Goal: Task Accomplishment & Management: Use online tool/utility

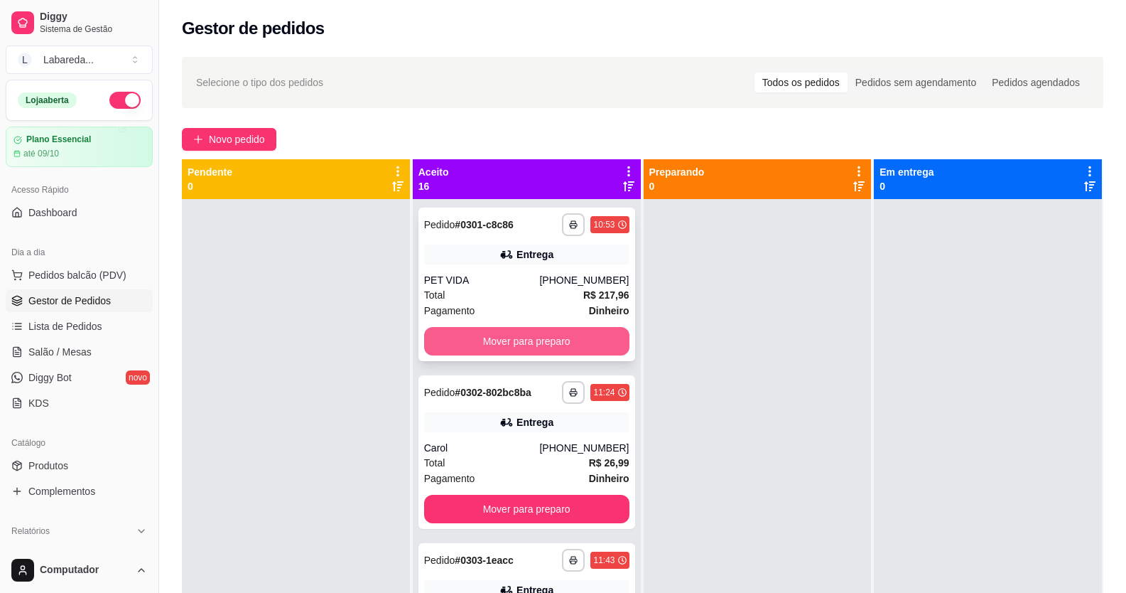
click at [536, 340] on button "Mover para preparo" at bounding box center [526, 341] width 205 height 28
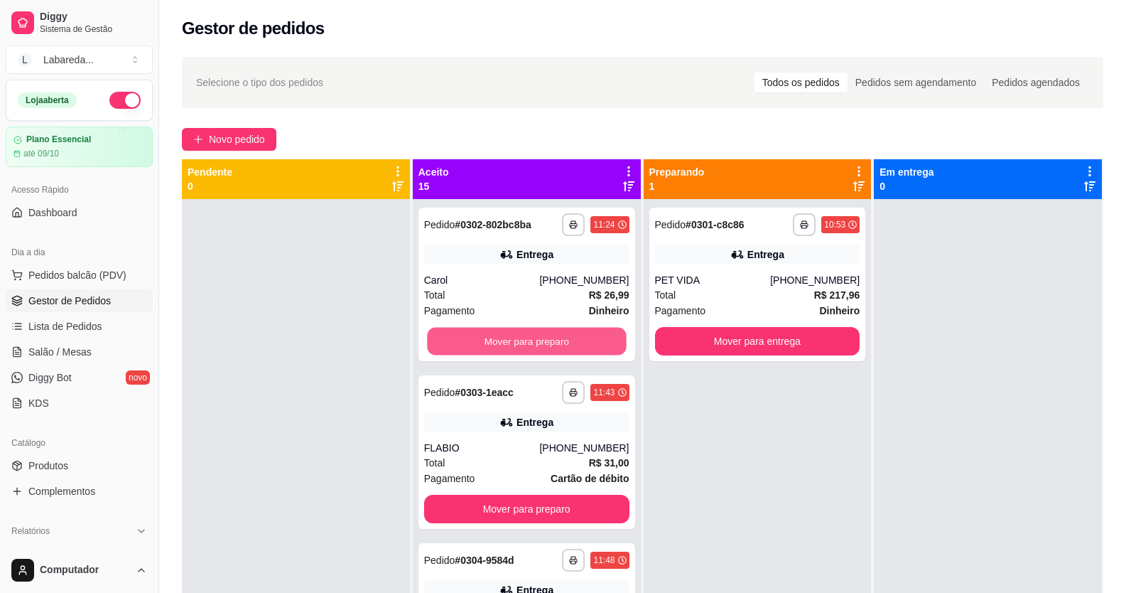
click at [538, 334] on button "Mover para preparo" at bounding box center [526, 342] width 199 height 28
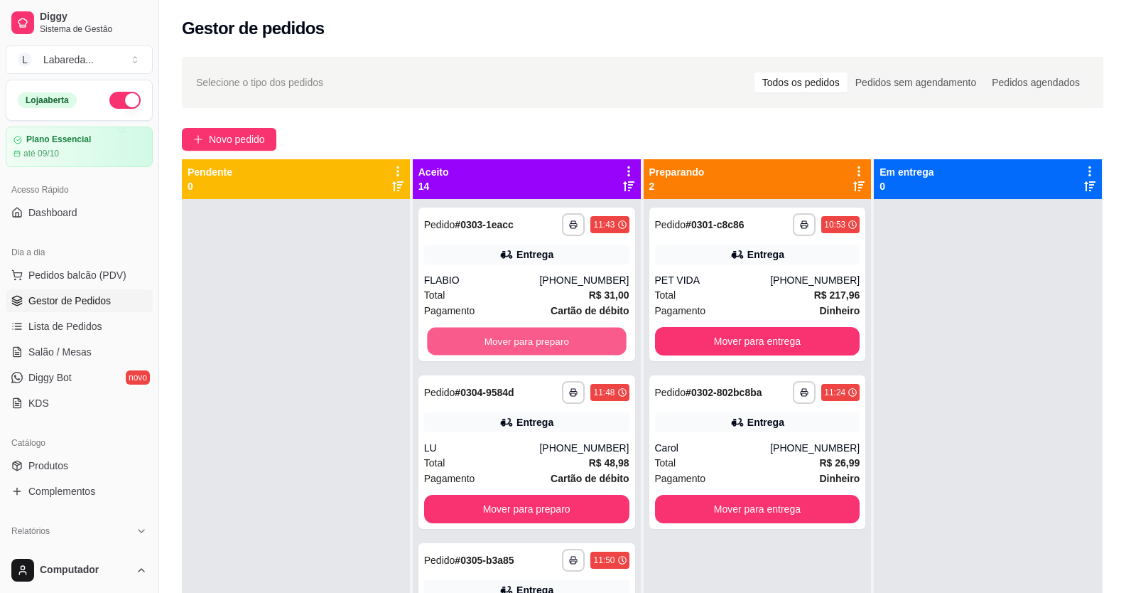
click at [538, 334] on button "Mover para preparo" at bounding box center [526, 342] width 199 height 28
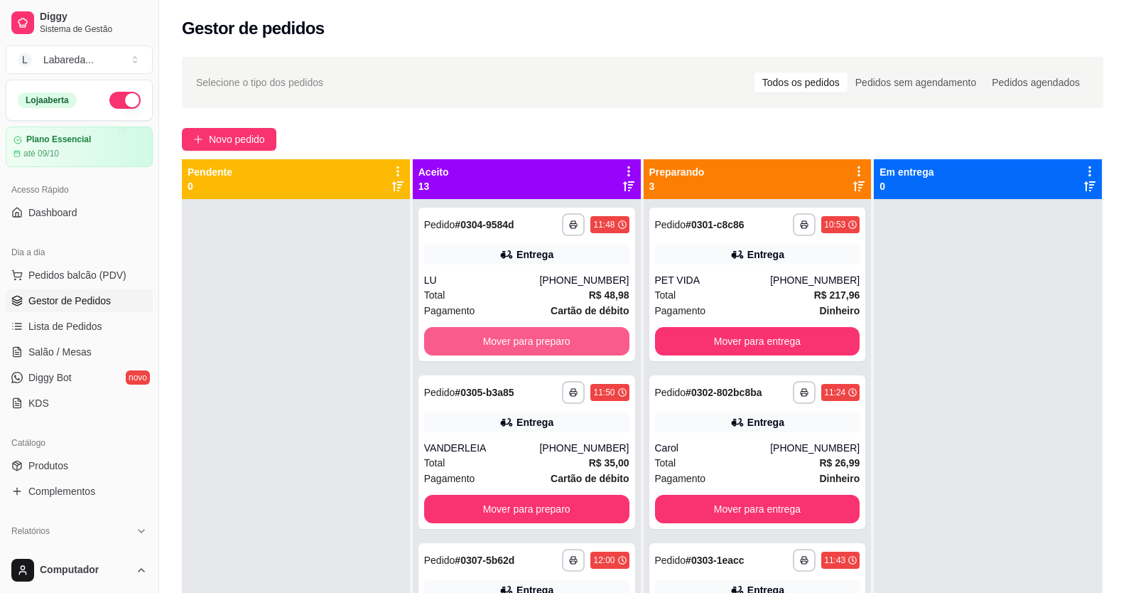
click at [538, 334] on button "Mover para preparo" at bounding box center [526, 341] width 205 height 28
click at [538, 334] on button "Mover para preparo" at bounding box center [526, 342] width 199 height 28
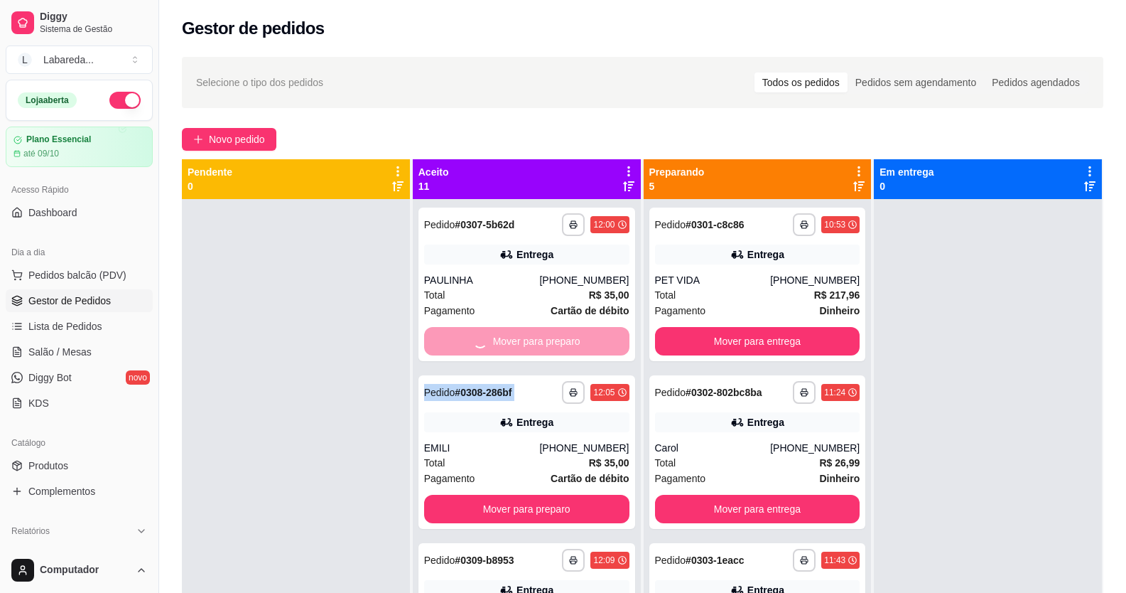
click at [538, 334] on div "Mover para preparo" at bounding box center [526, 341] width 205 height 28
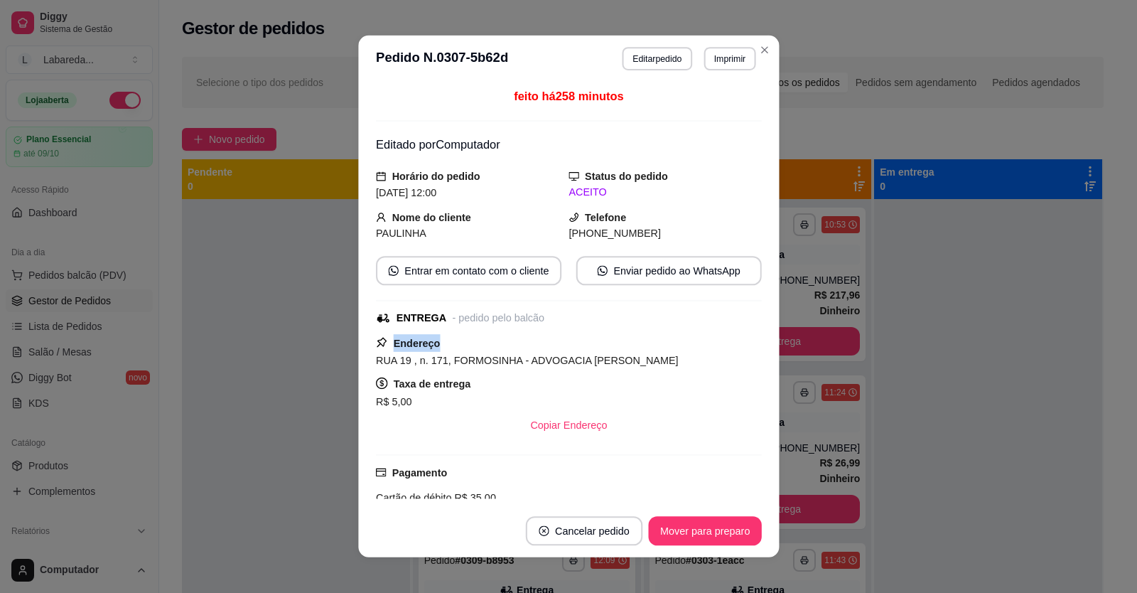
click at [538, 334] on div "Endereço [STREET_ADDRESS] 171, FORMOSINHA - ADVOGACIA [PERSON_NAME] Taxa de ent…" at bounding box center [569, 386] width 386 height 105
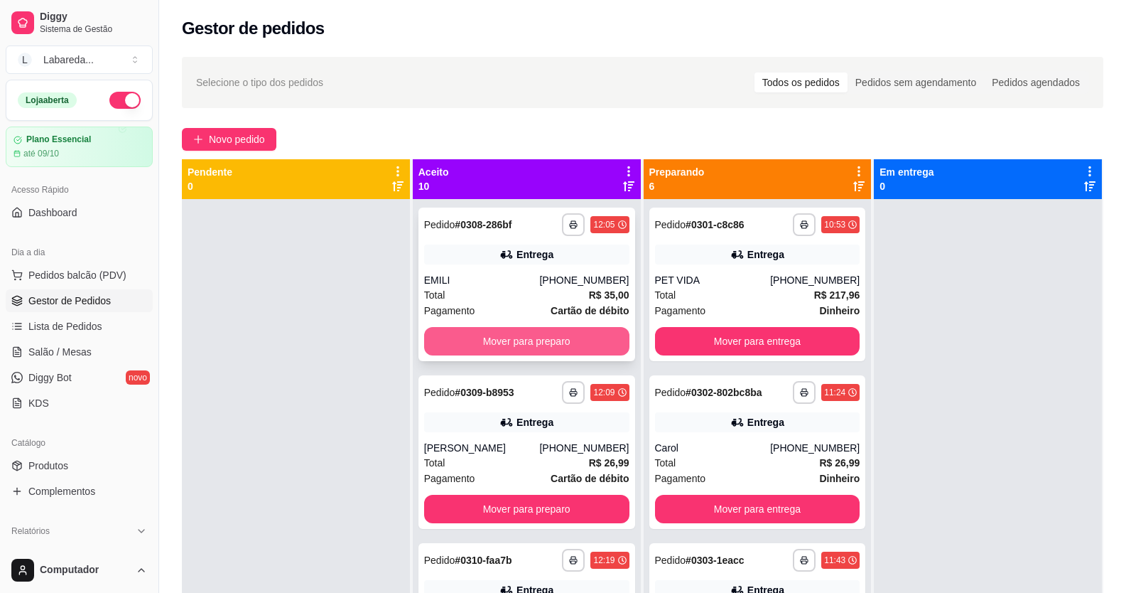
click at [576, 335] on button "Mover para preparo" at bounding box center [526, 341] width 205 height 28
click at [576, 335] on div "Mover para preparo" at bounding box center [526, 341] width 205 height 28
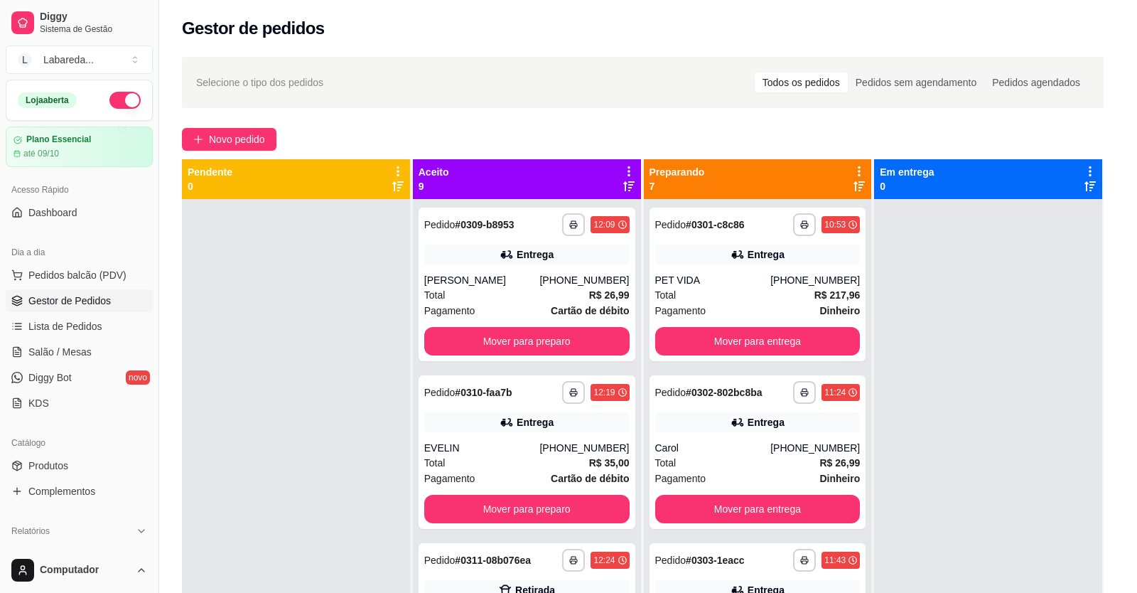
click at [576, 335] on div "Solicite um entregador do iFood Sujeito a disponibilidade da plataforma feito h…" at bounding box center [568, 293] width 375 height 399
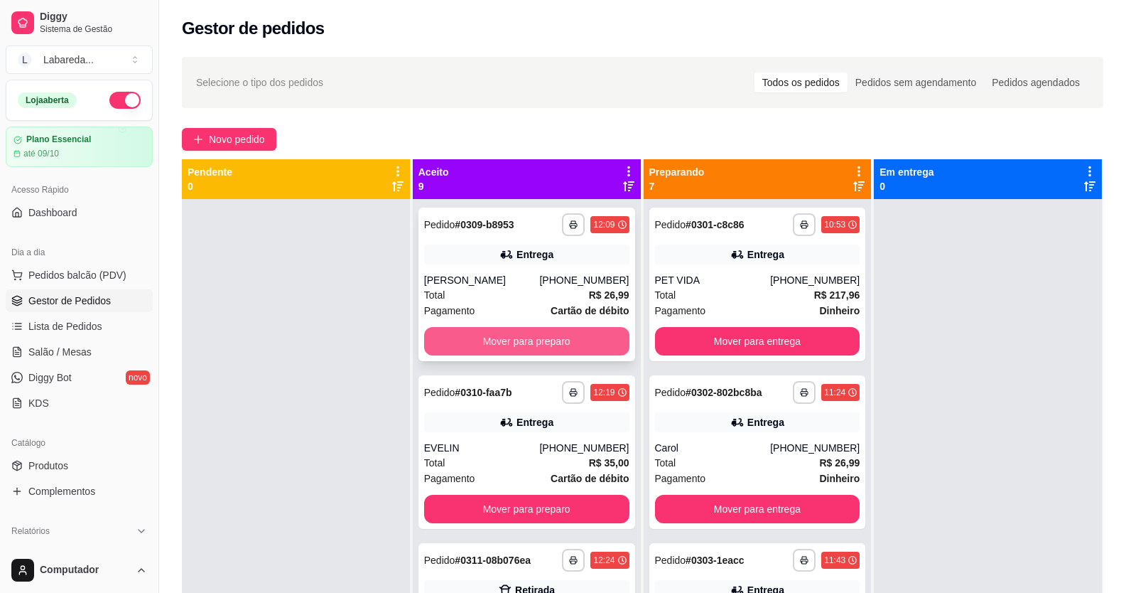
click at [561, 334] on button "Mover para preparo" at bounding box center [526, 341] width 205 height 28
click at [558, 330] on button "Mover para preparo" at bounding box center [526, 342] width 199 height 28
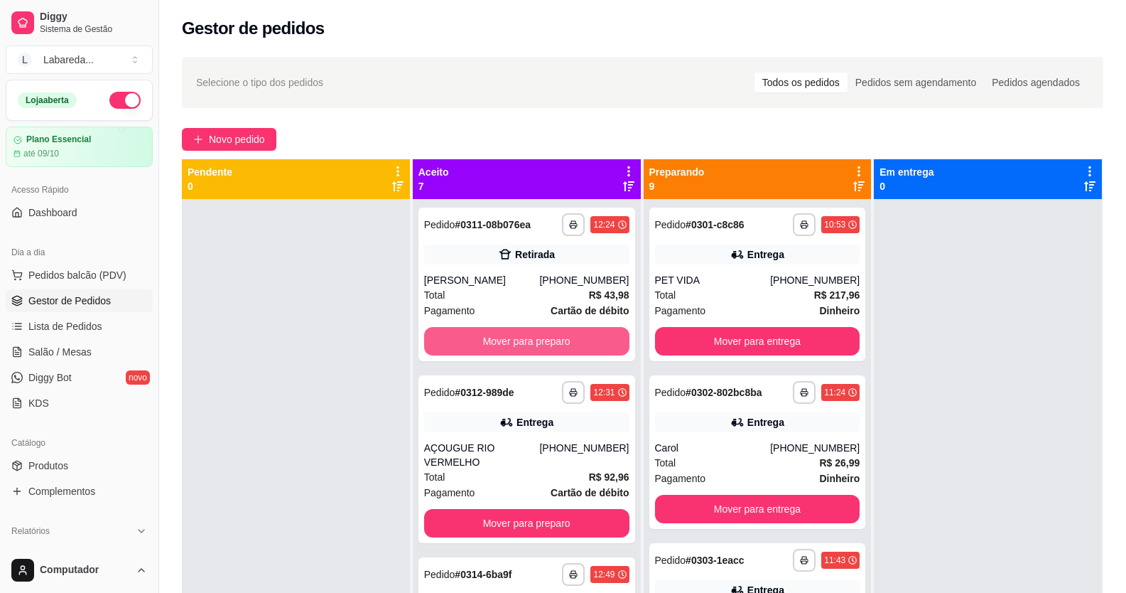
click at [569, 341] on button "Mover para preparo" at bounding box center [526, 341] width 205 height 28
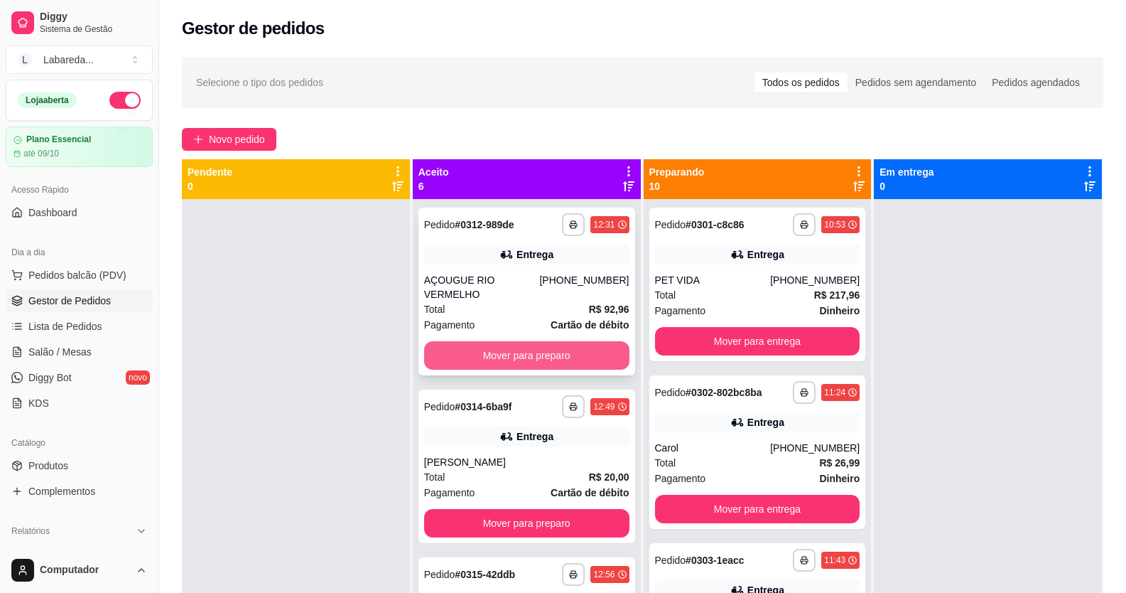
click at [571, 341] on button "Mover para preparo" at bounding box center [526, 355] width 205 height 28
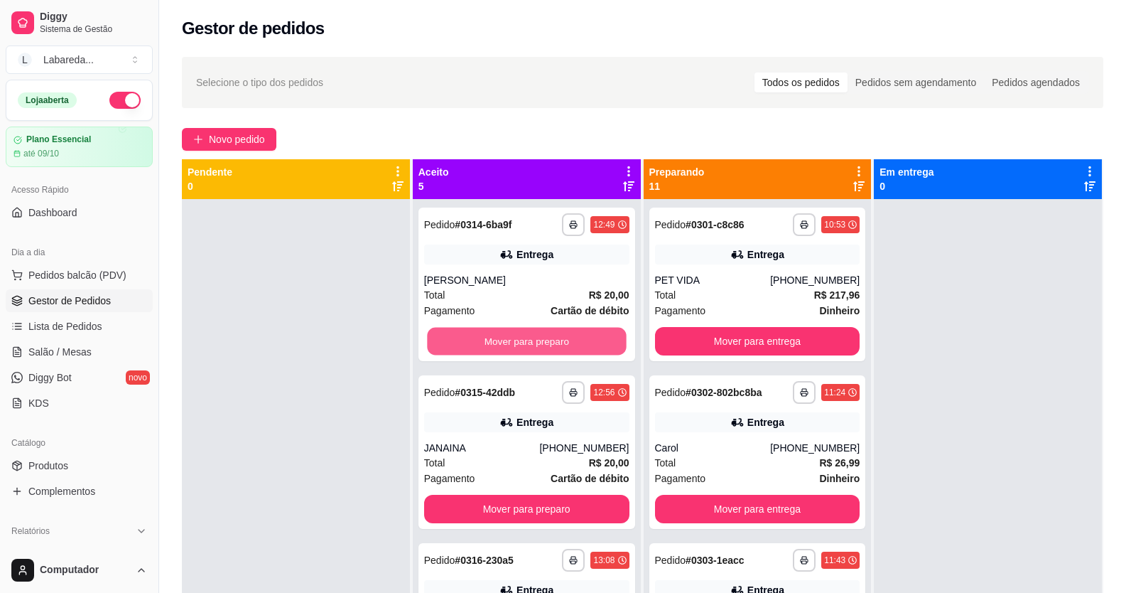
click at [568, 340] on button "Mover para preparo" at bounding box center [526, 342] width 199 height 28
click at [568, 340] on button "Mover para preparo" at bounding box center [526, 341] width 205 height 28
click at [569, 340] on button "Mover para preparo" at bounding box center [526, 342] width 199 height 28
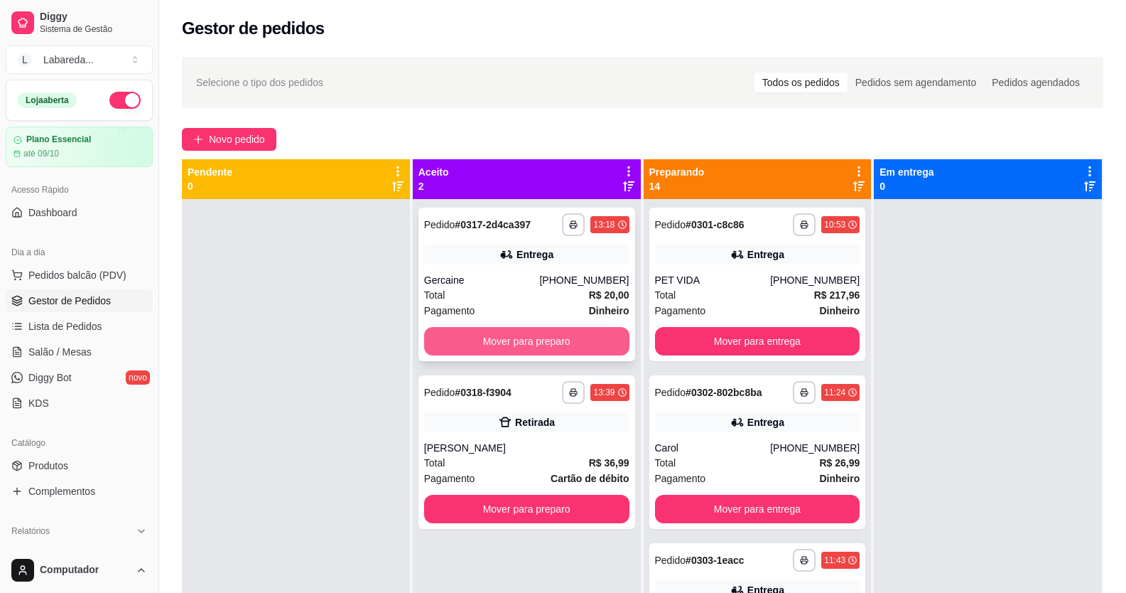
click at [570, 340] on button "Mover para preparo" at bounding box center [526, 341] width 205 height 28
click at [571, 494] on button "Mover para preparo" at bounding box center [526, 508] width 205 height 28
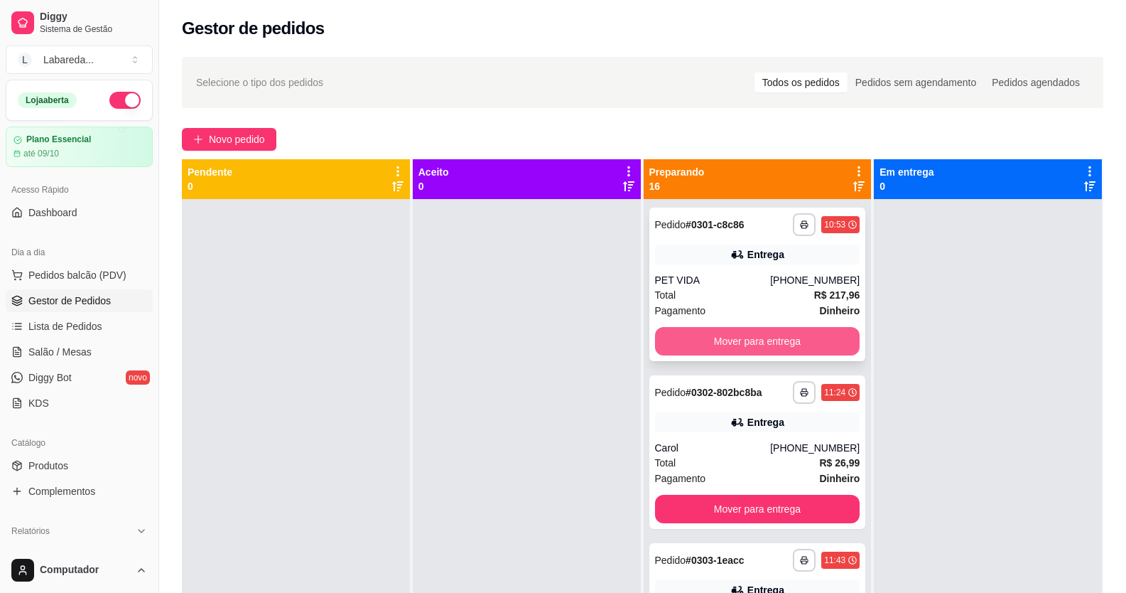
click at [676, 340] on button "Mover para entrega" at bounding box center [757, 341] width 205 height 28
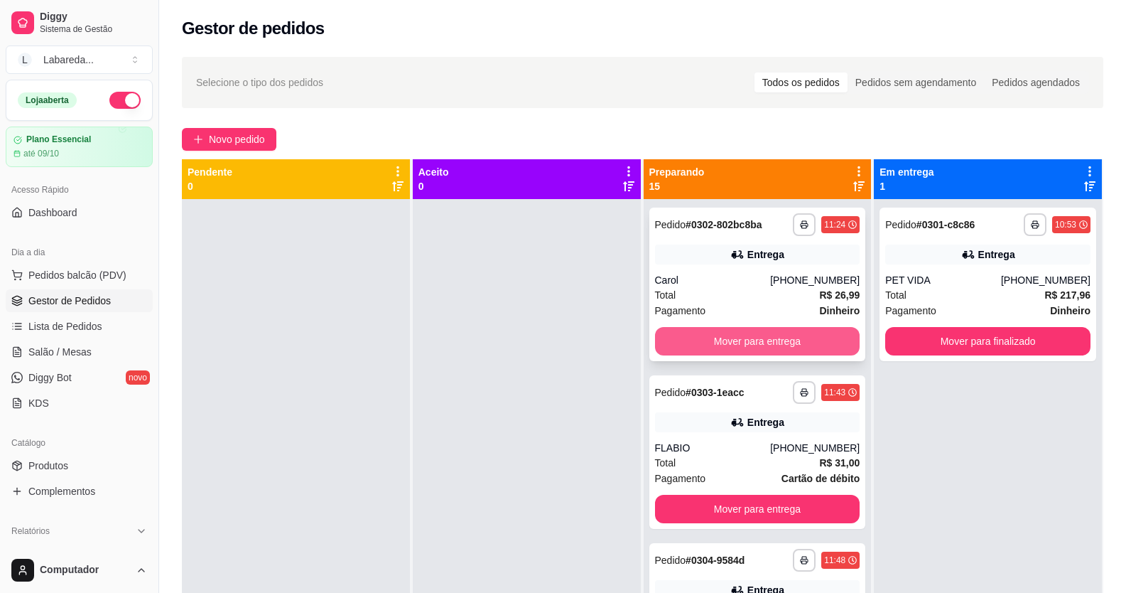
click at [681, 340] on button "Mover para entrega" at bounding box center [757, 341] width 205 height 28
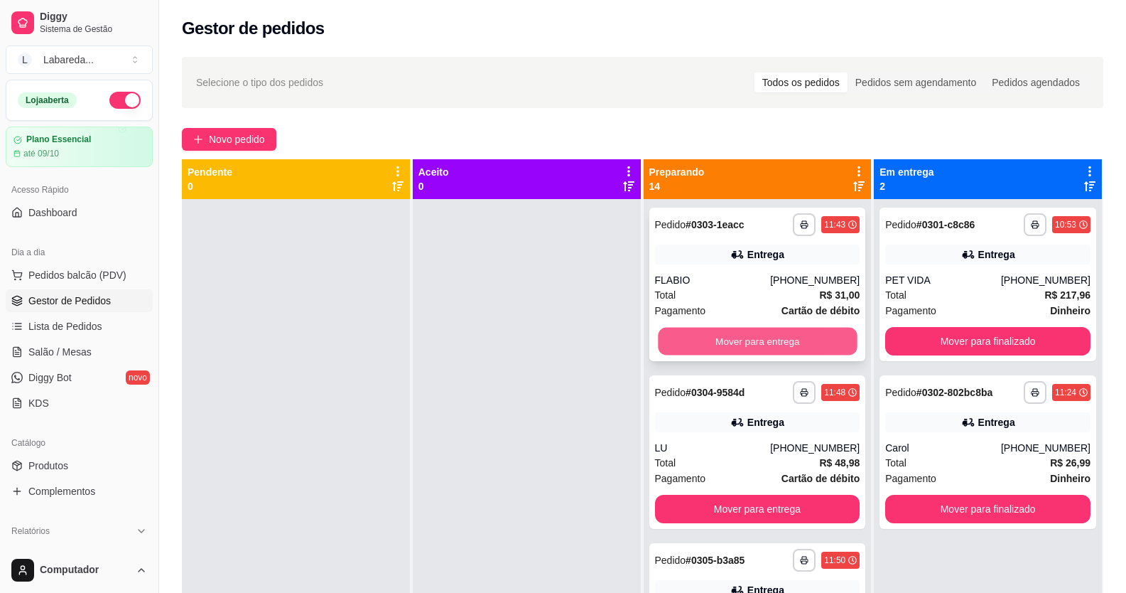
click at [687, 337] on button "Mover para entrega" at bounding box center [757, 342] width 199 height 28
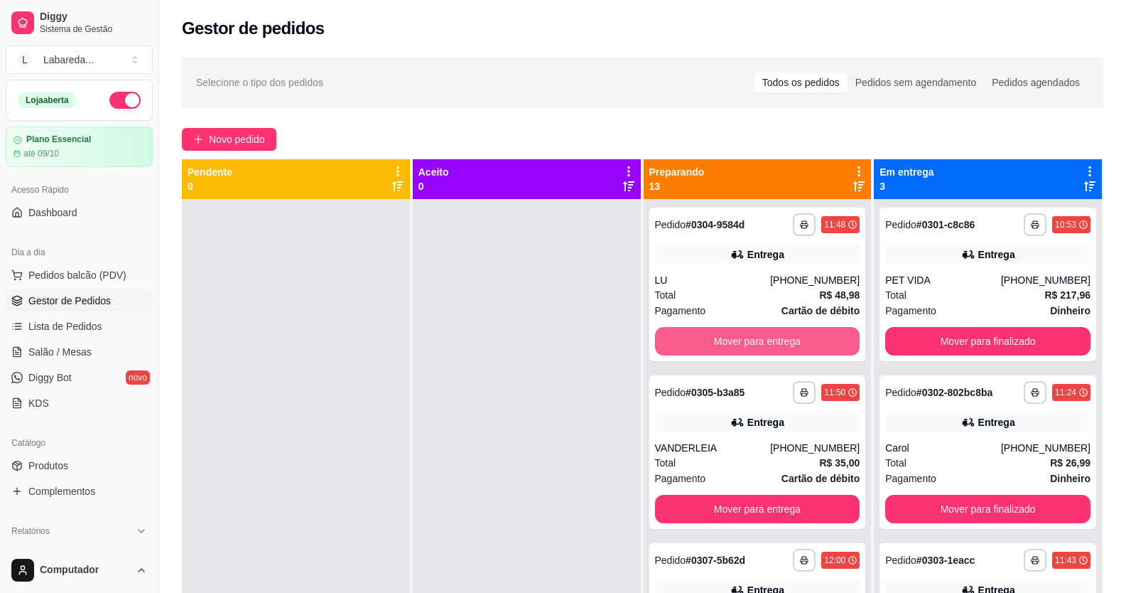
click at [690, 335] on button "Mover para entrega" at bounding box center [757, 341] width 205 height 28
click at [690, 335] on button "Mover para entrega" at bounding box center [757, 342] width 199 height 28
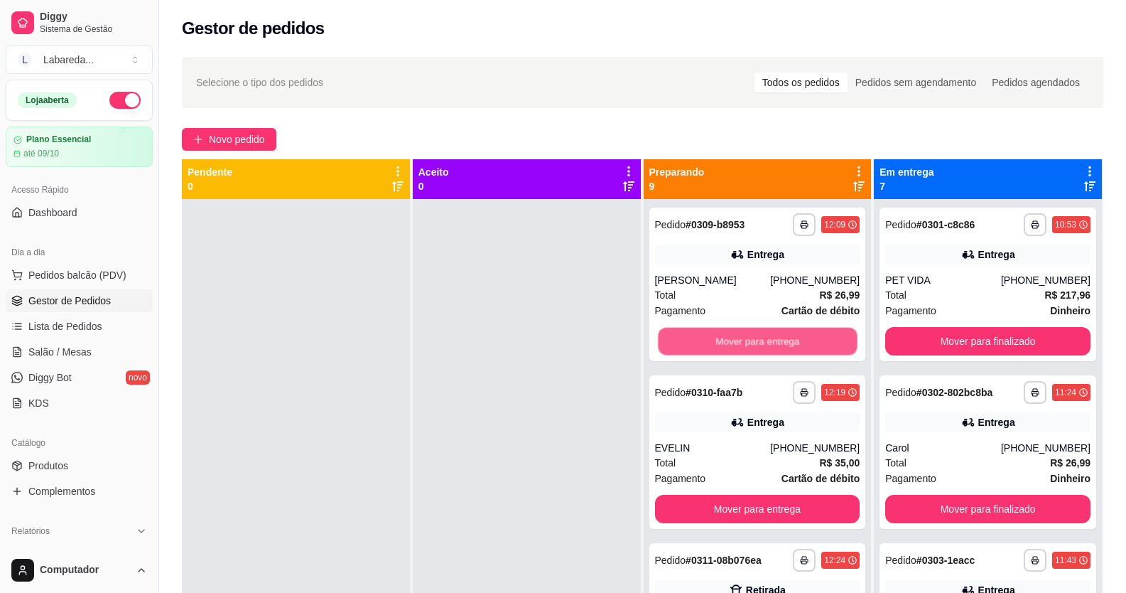
click at [690, 335] on button "Mover para entrega" at bounding box center [757, 342] width 199 height 28
click at [690, 335] on div "Mover para entrega" at bounding box center [757, 341] width 205 height 28
click at [712, 337] on button "Mover para entrega" at bounding box center [757, 342] width 199 height 28
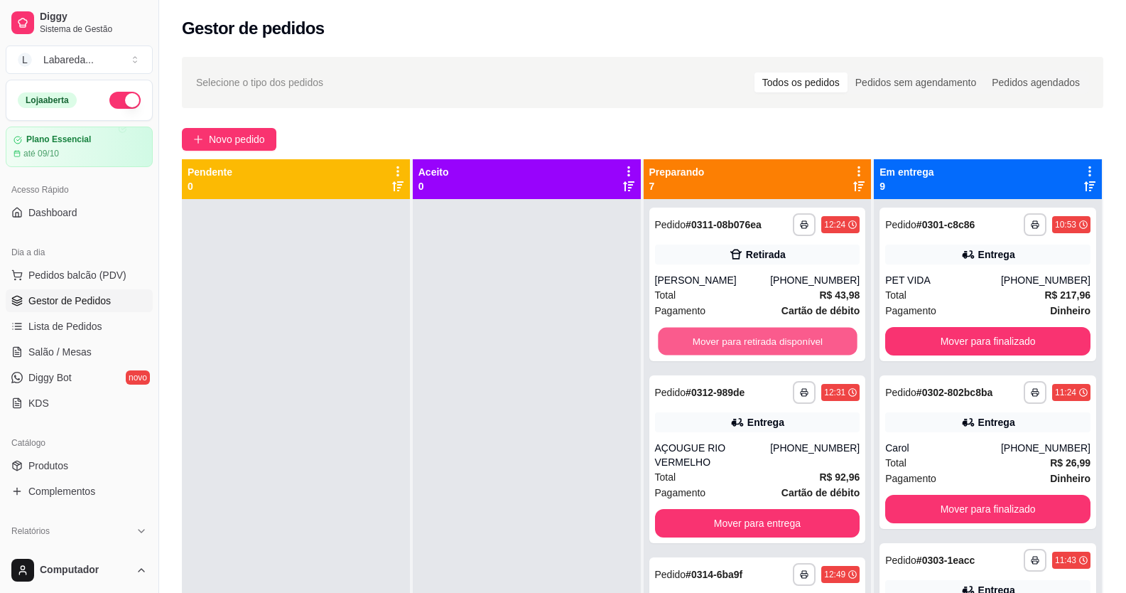
click at [712, 337] on button "Mover para retirada disponível" at bounding box center [757, 342] width 199 height 28
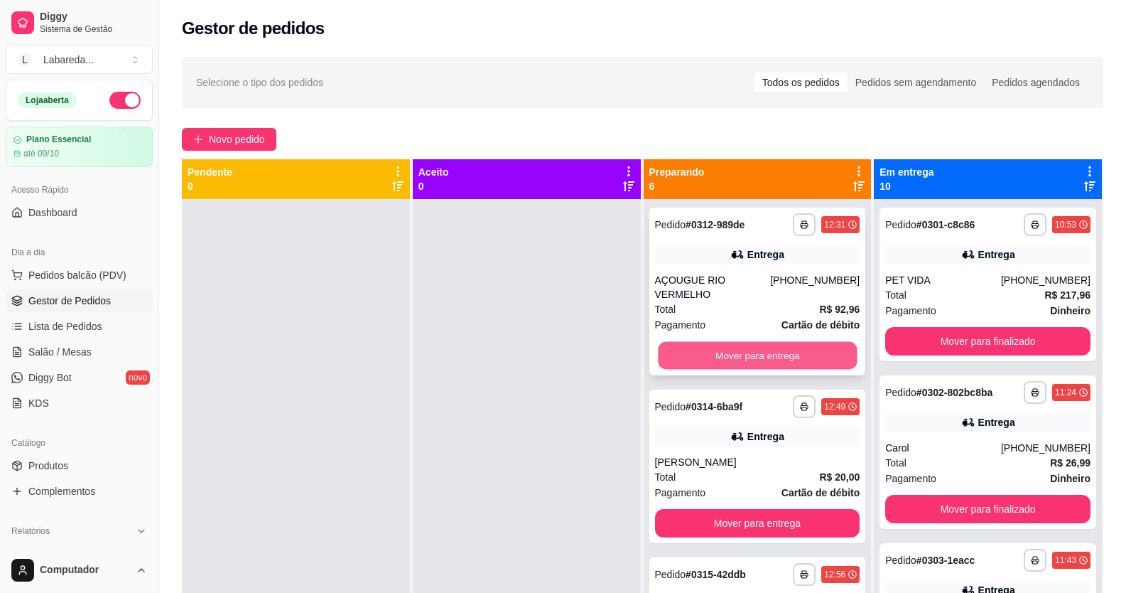
click at [712, 342] on button "Mover para entrega" at bounding box center [757, 356] width 199 height 28
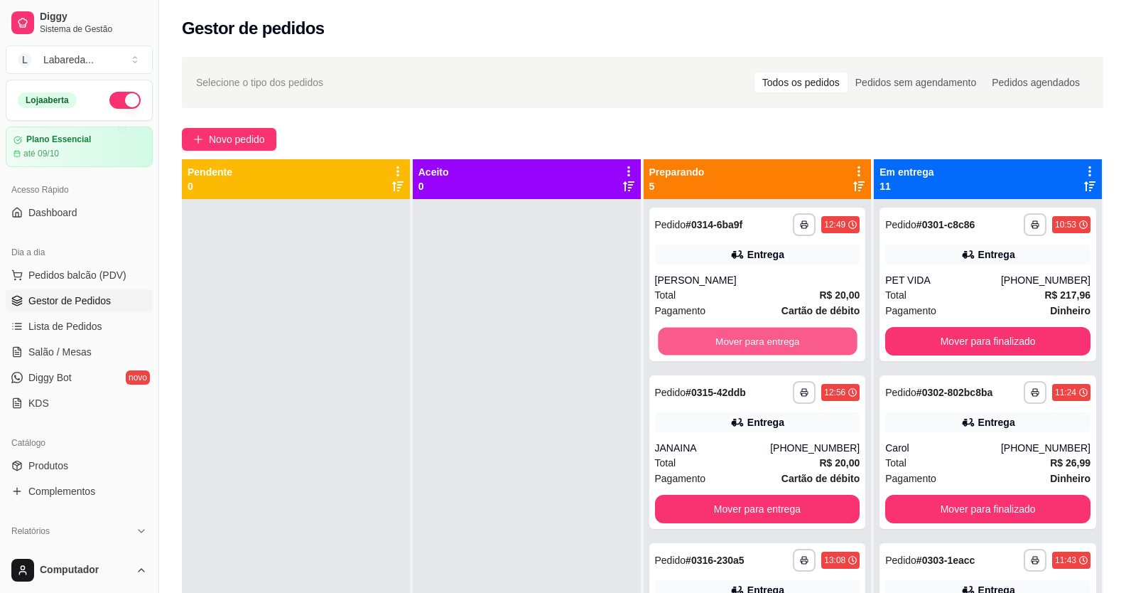
click at [712, 339] on button "Mover para entrega" at bounding box center [757, 342] width 199 height 28
click at [712, 339] on button "Mover para entrega" at bounding box center [757, 341] width 205 height 28
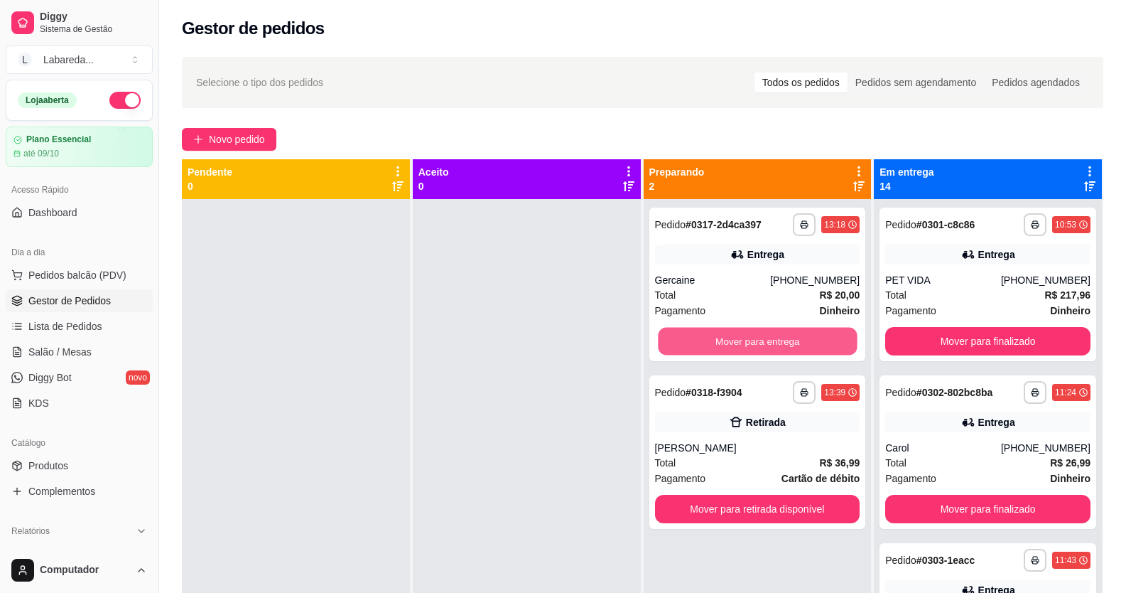
click at [712, 339] on button "Mover para entrega" at bounding box center [757, 342] width 199 height 28
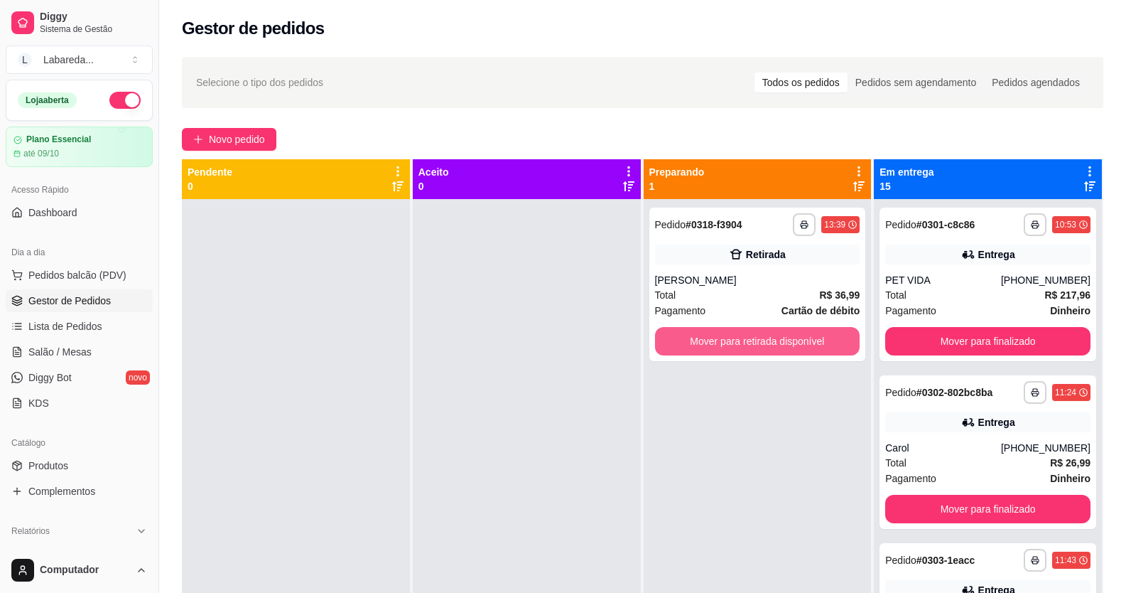
click at [712, 339] on button "Mover para retirada disponível" at bounding box center [757, 341] width 205 height 28
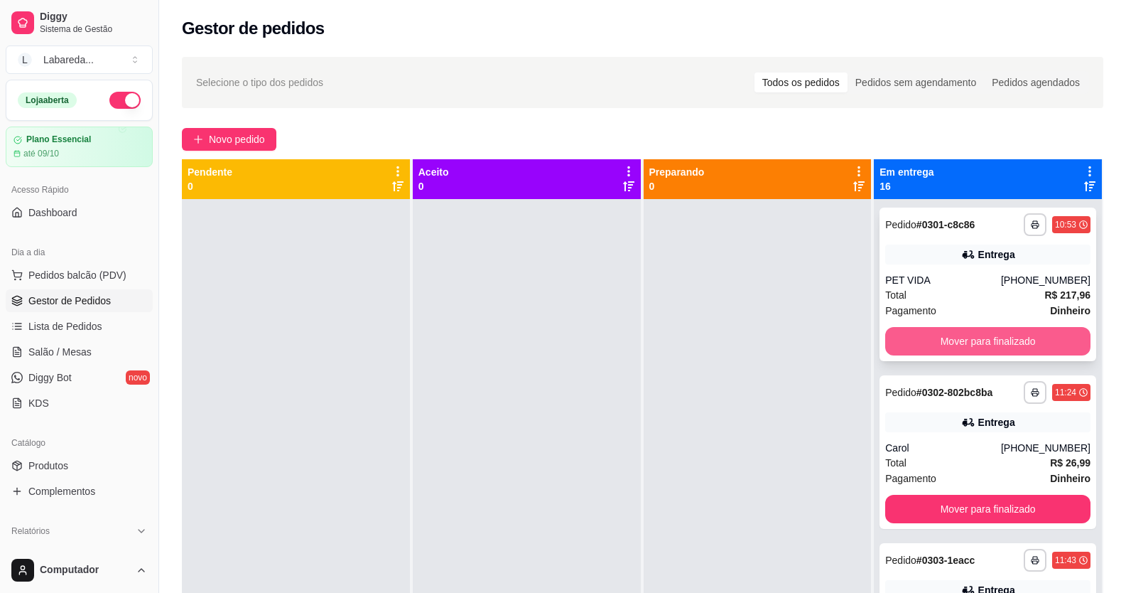
click at [958, 337] on button "Mover para finalizado" at bounding box center [987, 341] width 205 height 28
click at [957, 335] on button "Mover para finalizado" at bounding box center [988, 342] width 199 height 28
click at [957, 335] on button "Mover para finalizado" at bounding box center [987, 341] width 205 height 28
click at [957, 335] on button "Mover para finalizado" at bounding box center [988, 342] width 199 height 28
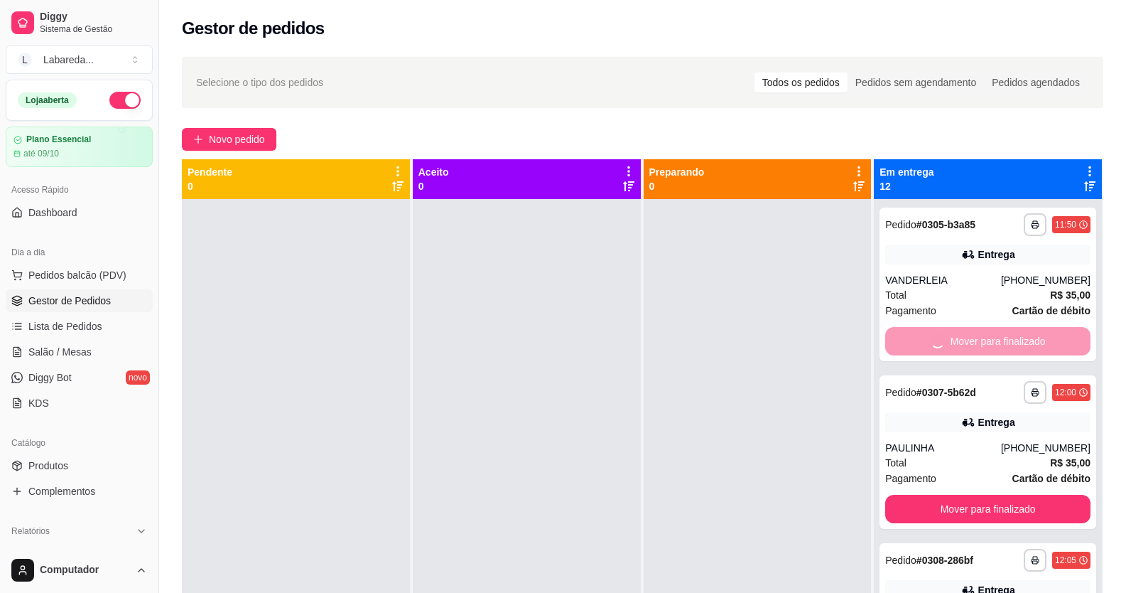
click at [957, 494] on button "Mover para finalizado" at bounding box center [987, 508] width 205 height 28
click at [957, 335] on button "Mover para finalizado" at bounding box center [987, 341] width 205 height 28
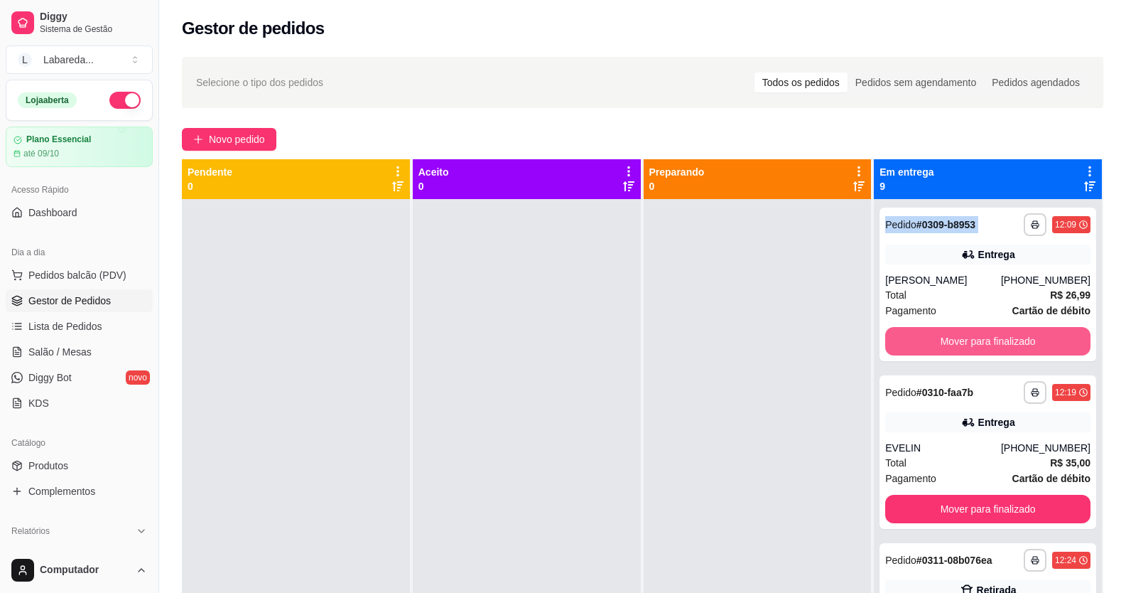
click at [957, 335] on button "Mover para finalizado" at bounding box center [987, 341] width 205 height 28
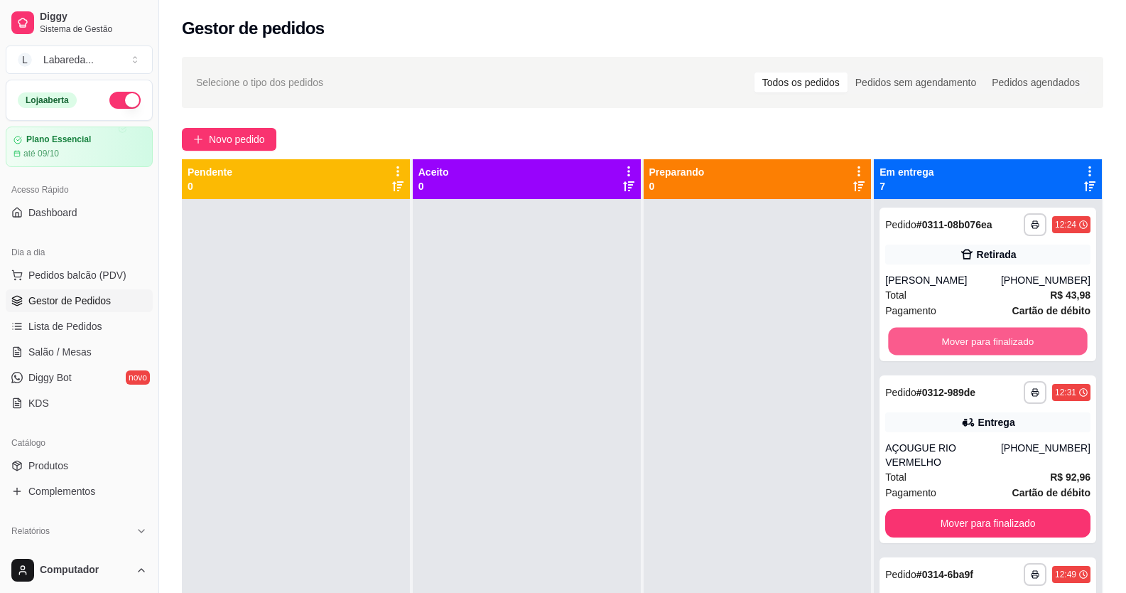
click at [957, 333] on button "Mover para finalizado" at bounding box center [988, 342] width 199 height 28
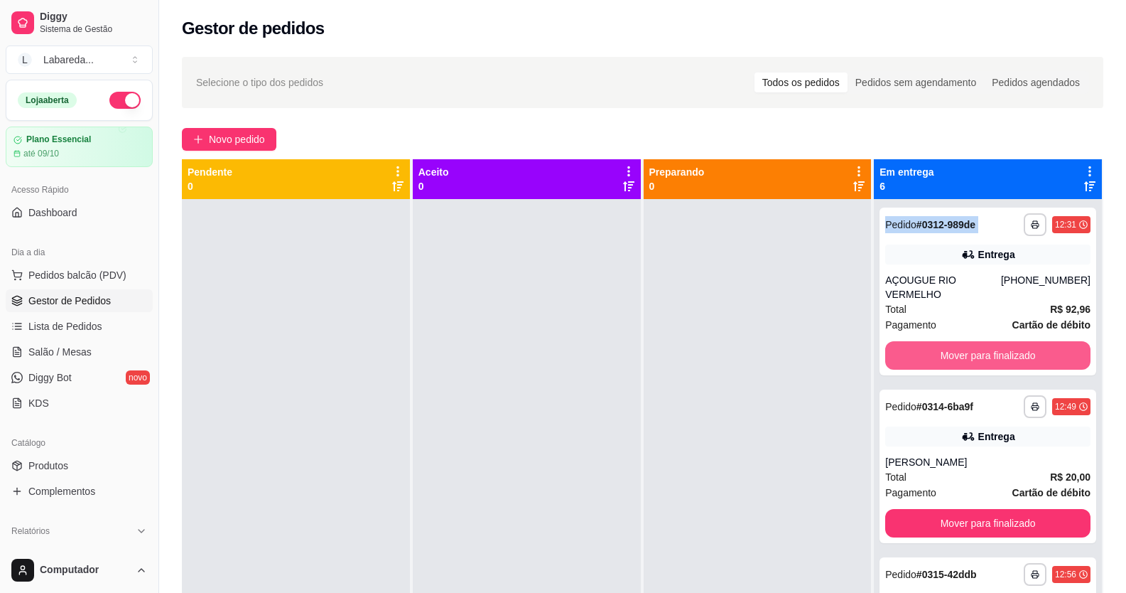
click at [957, 341] on button "Mover para finalizado" at bounding box center [987, 355] width 205 height 28
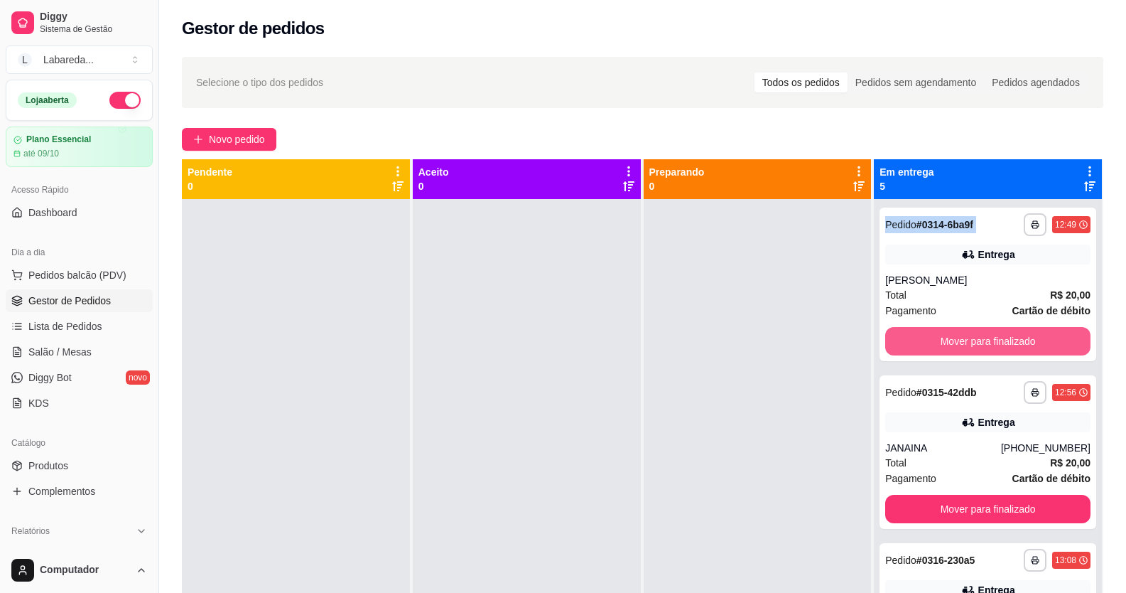
click at [957, 333] on button "Mover para finalizado" at bounding box center [987, 341] width 205 height 28
click at [957, 333] on button "Mover para finalizado" at bounding box center [988, 342] width 199 height 28
click at [957, 333] on button "Mover para finalizado" at bounding box center [987, 341] width 205 height 28
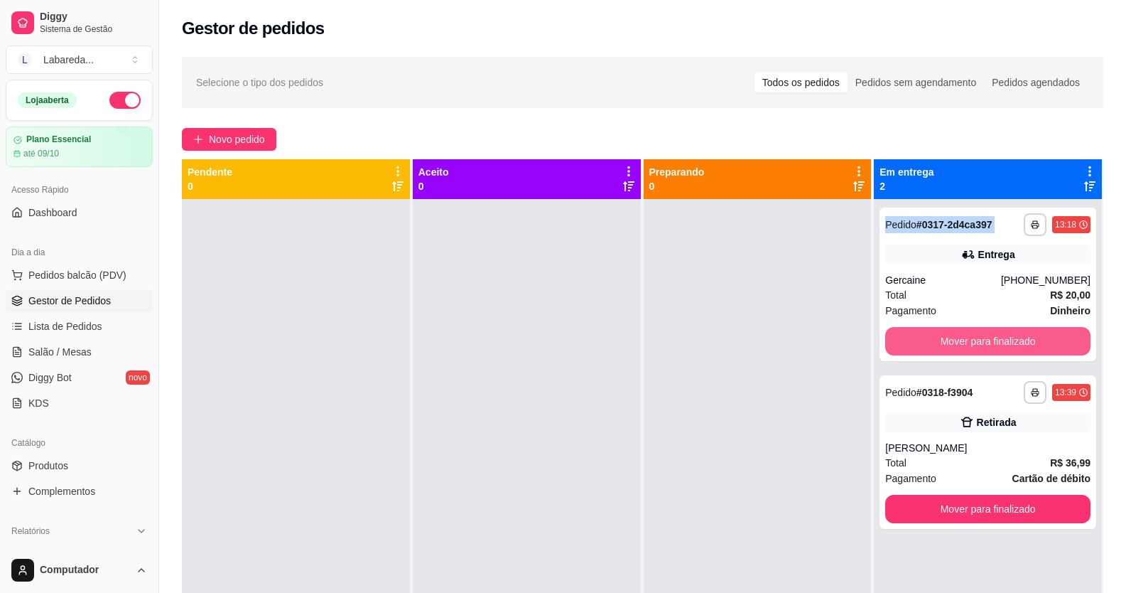
click at [957, 333] on button "Mover para finalizado" at bounding box center [987, 341] width 205 height 28
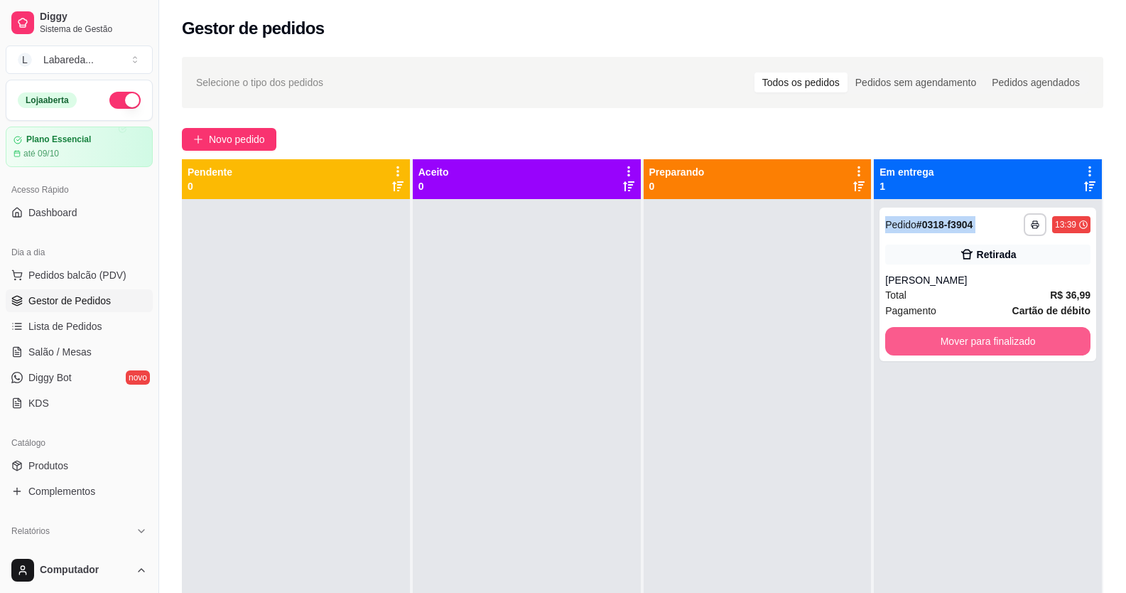
click at [957, 333] on button "Mover para finalizado" at bounding box center [987, 341] width 205 height 28
